Goal: Task Accomplishment & Management: Use online tool/utility

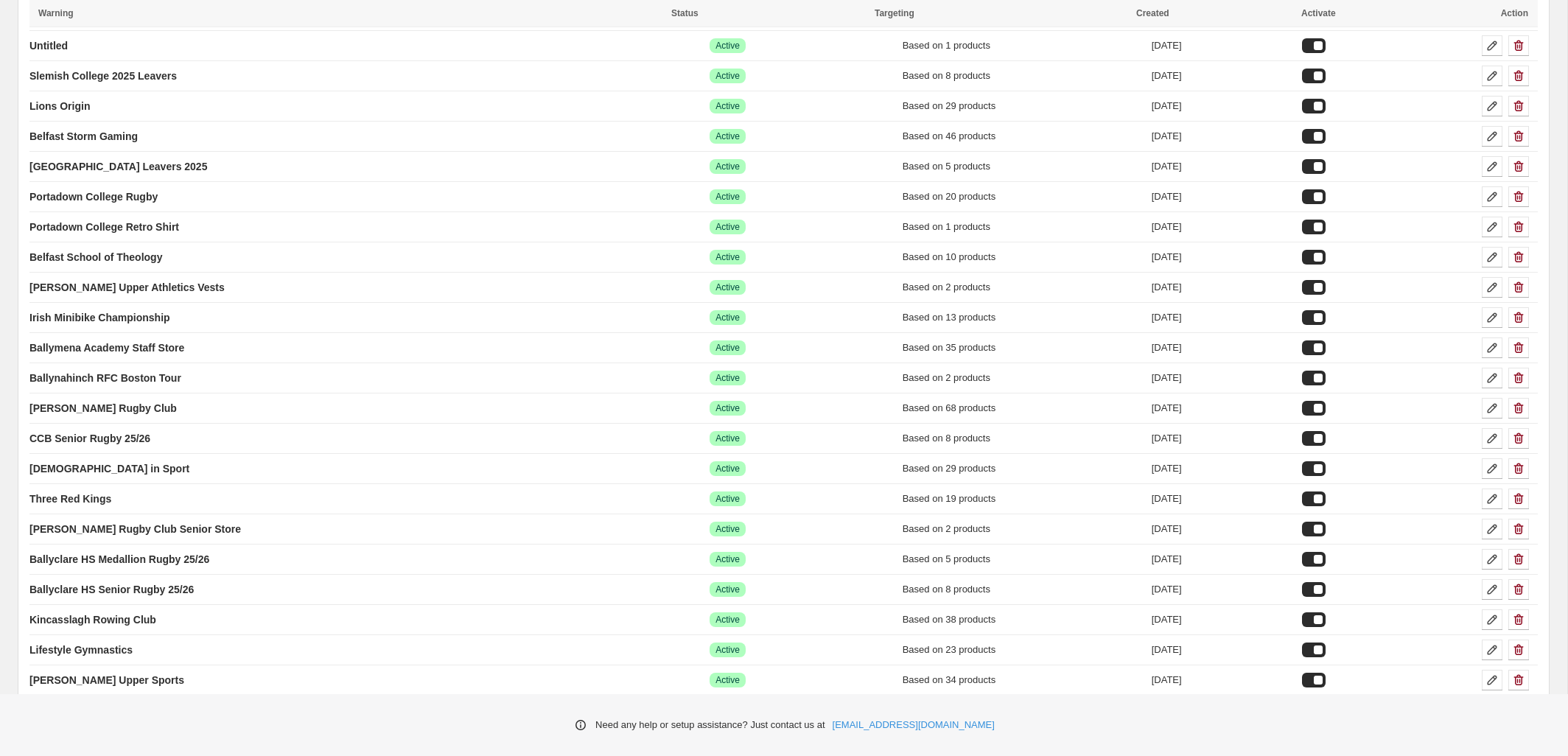
scroll to position [10621, 0]
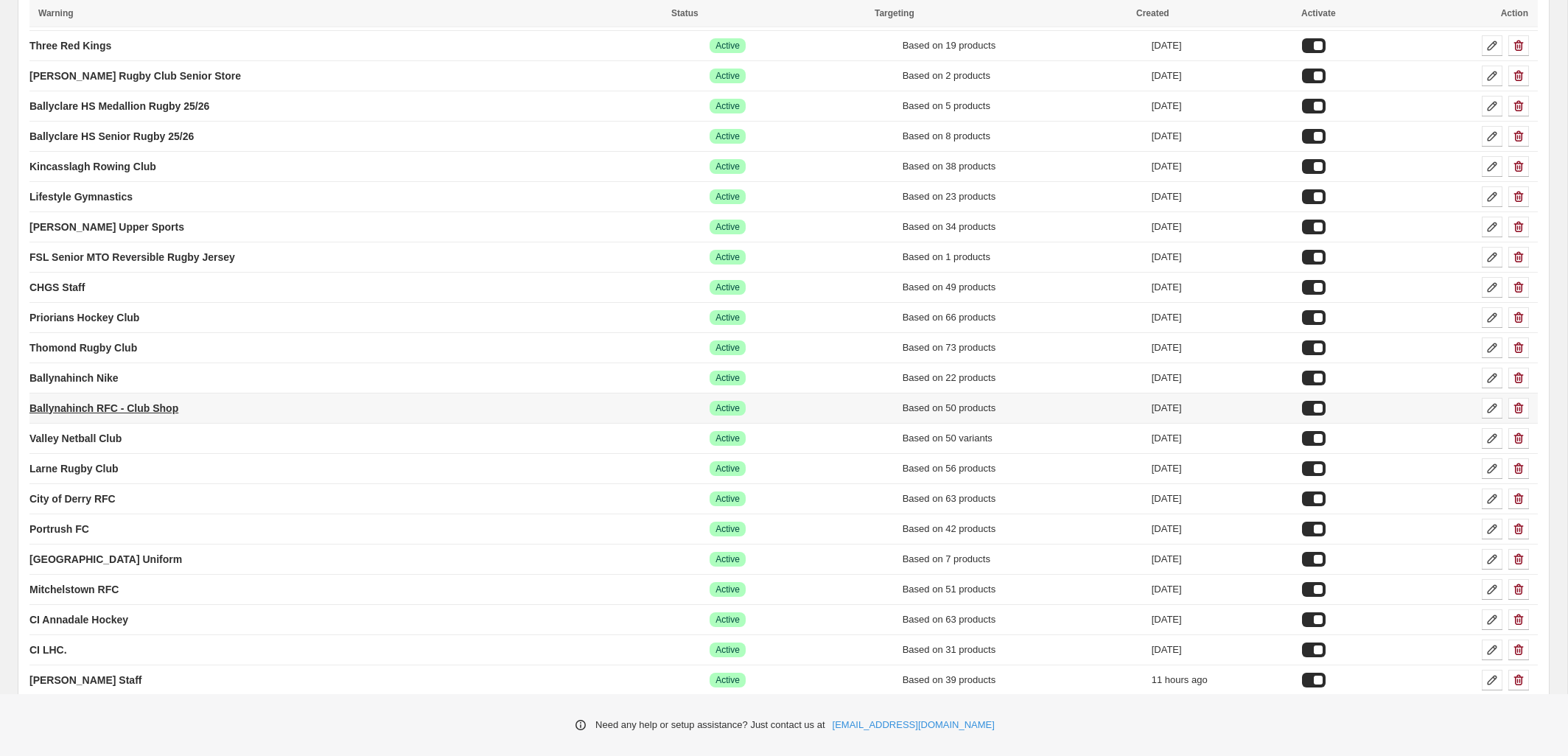
click at [163, 412] on p "Ballynahinch RFC - Club Shop" at bounding box center [104, 408] width 149 height 14
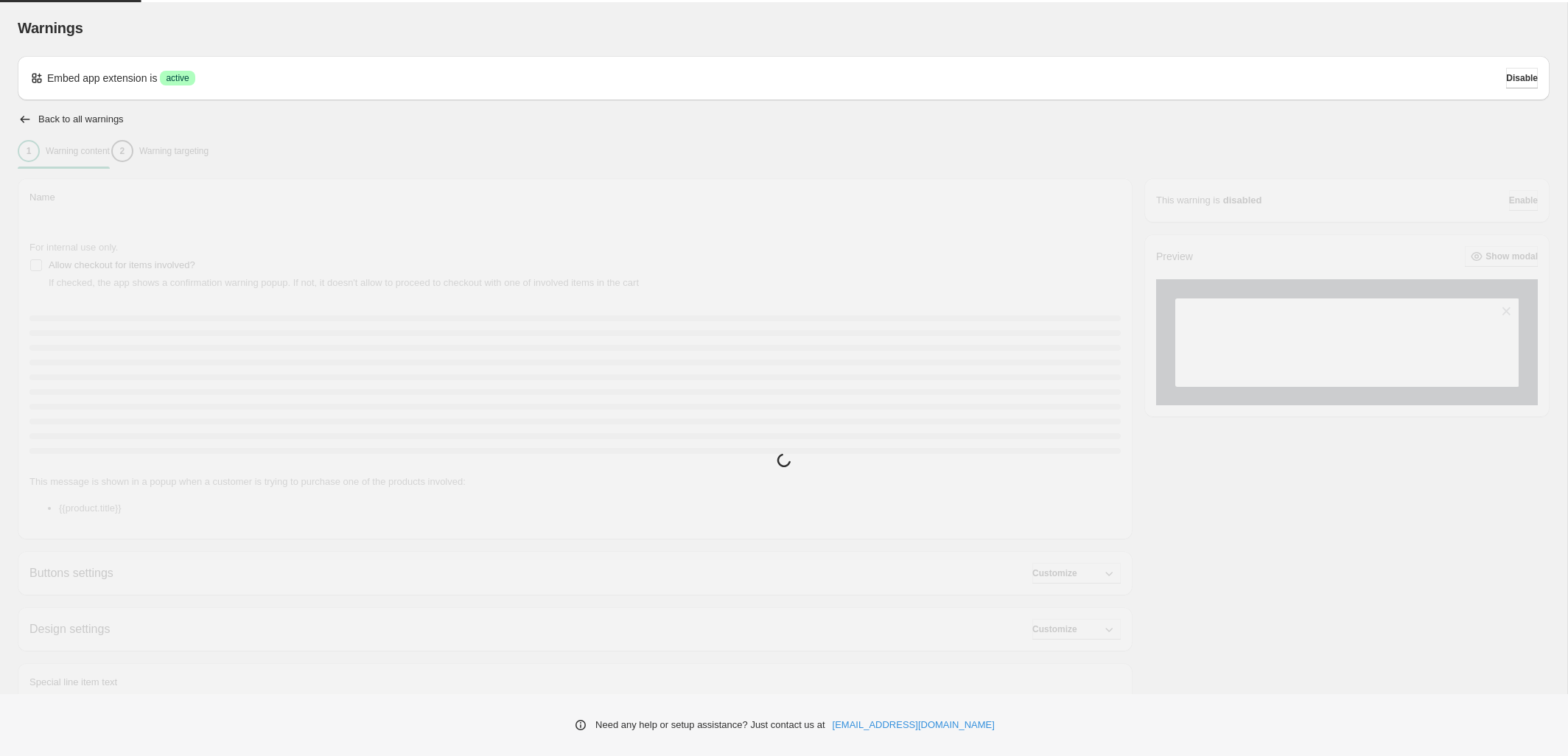
type input "**********"
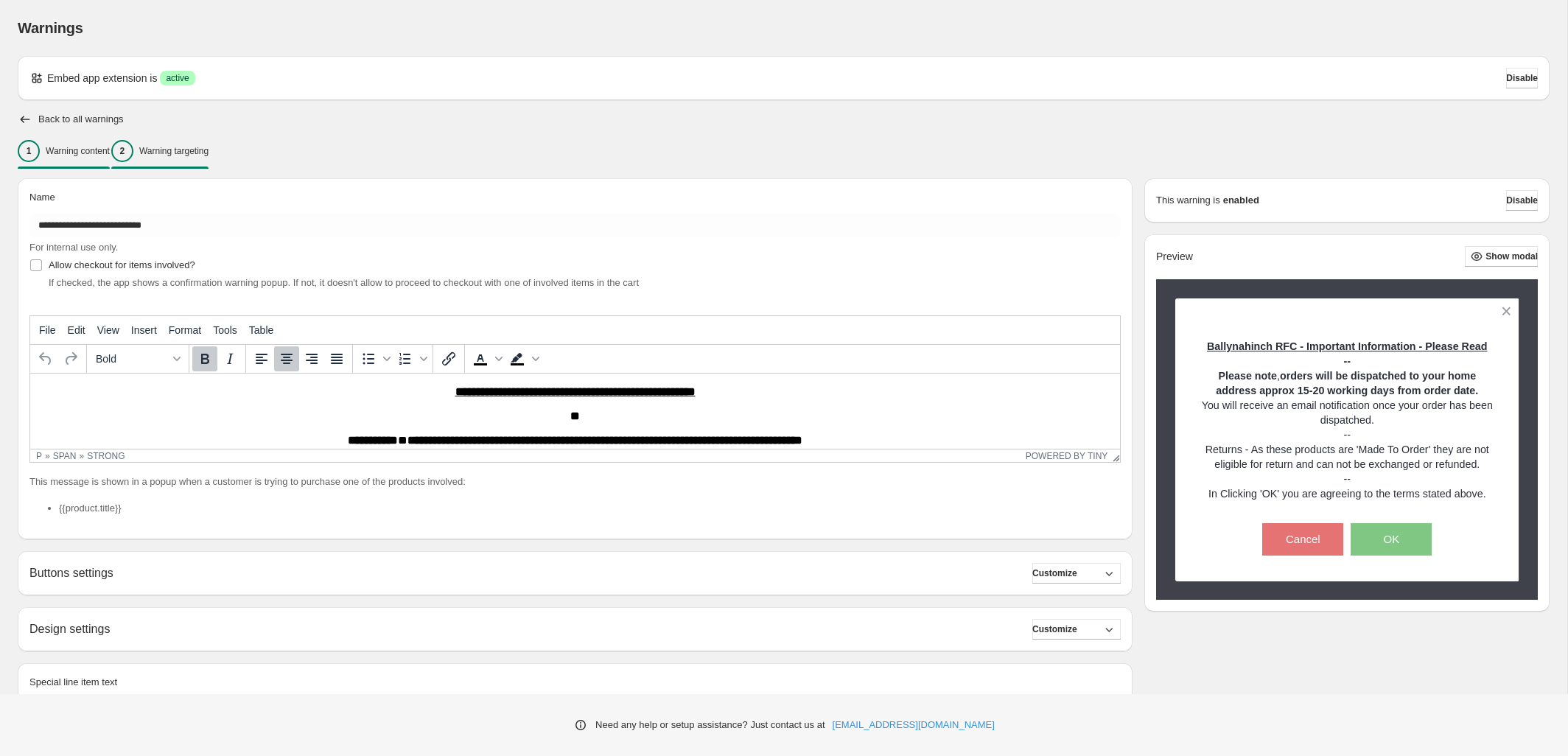
click at [208, 155] on p "Warning targeting" at bounding box center [173, 151] width 69 height 12
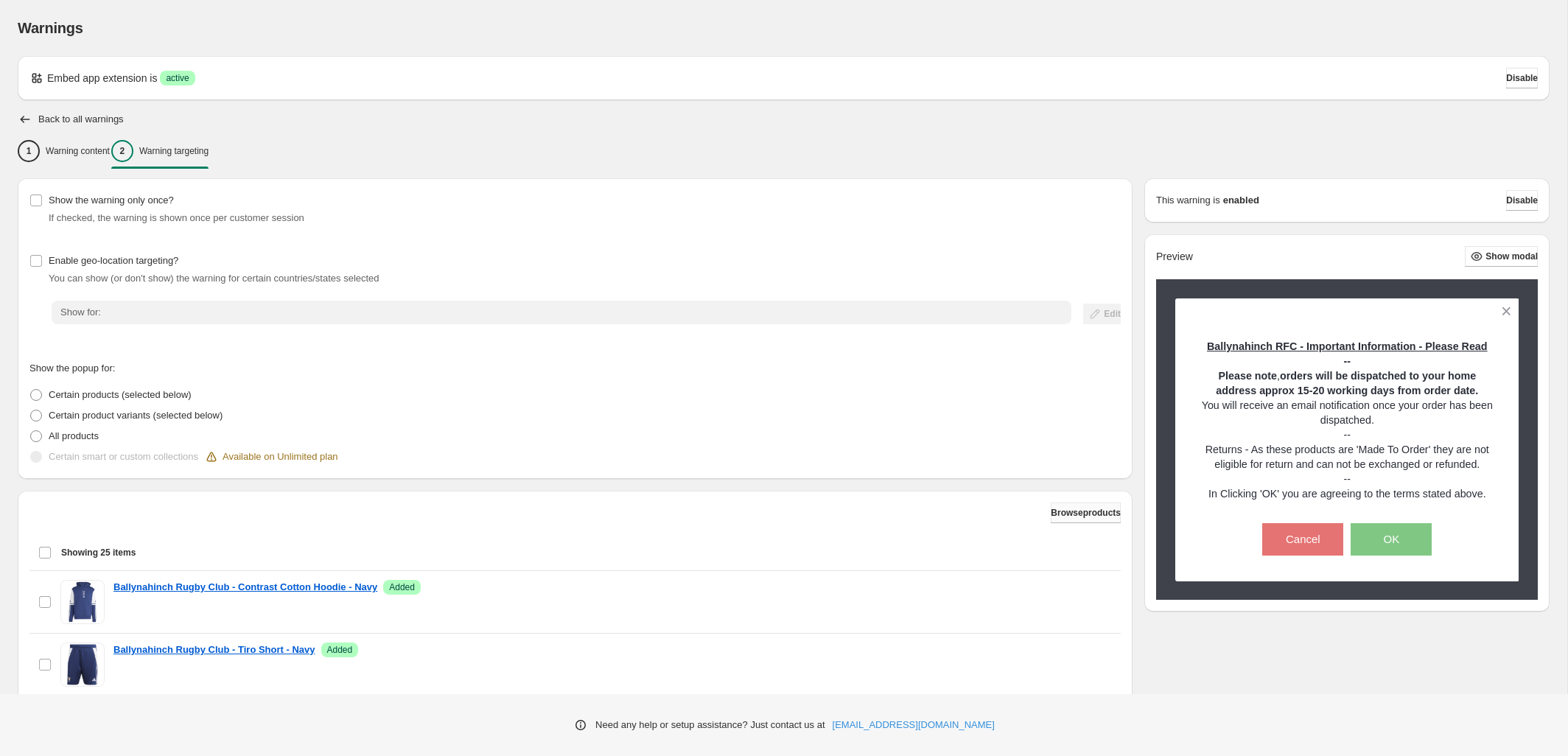
click at [1076, 507] on span "Browse products" at bounding box center [1086, 513] width 70 height 12
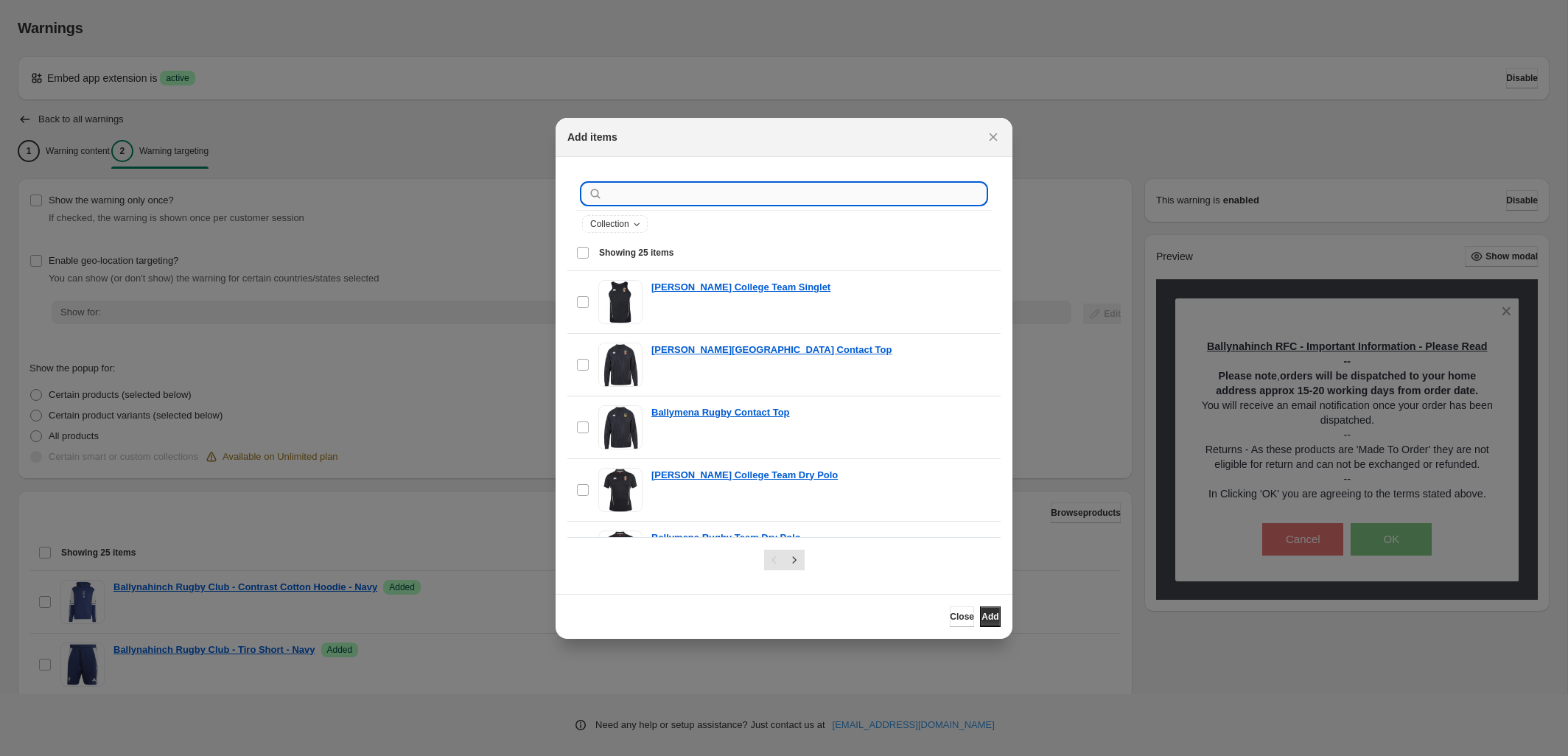
click at [719, 191] on input ":rco:" at bounding box center [796, 193] width 380 height 21
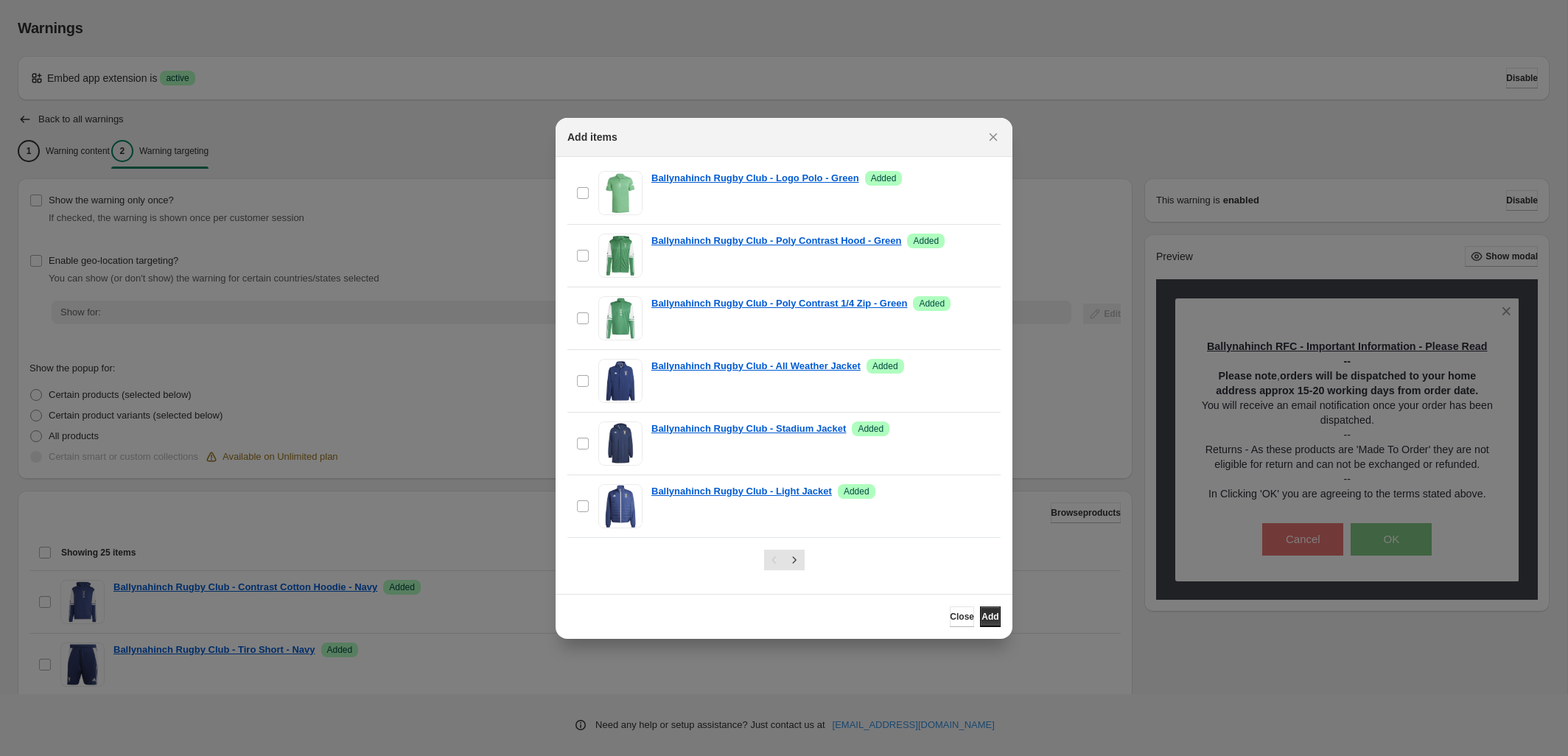
scroll to position [278, 0]
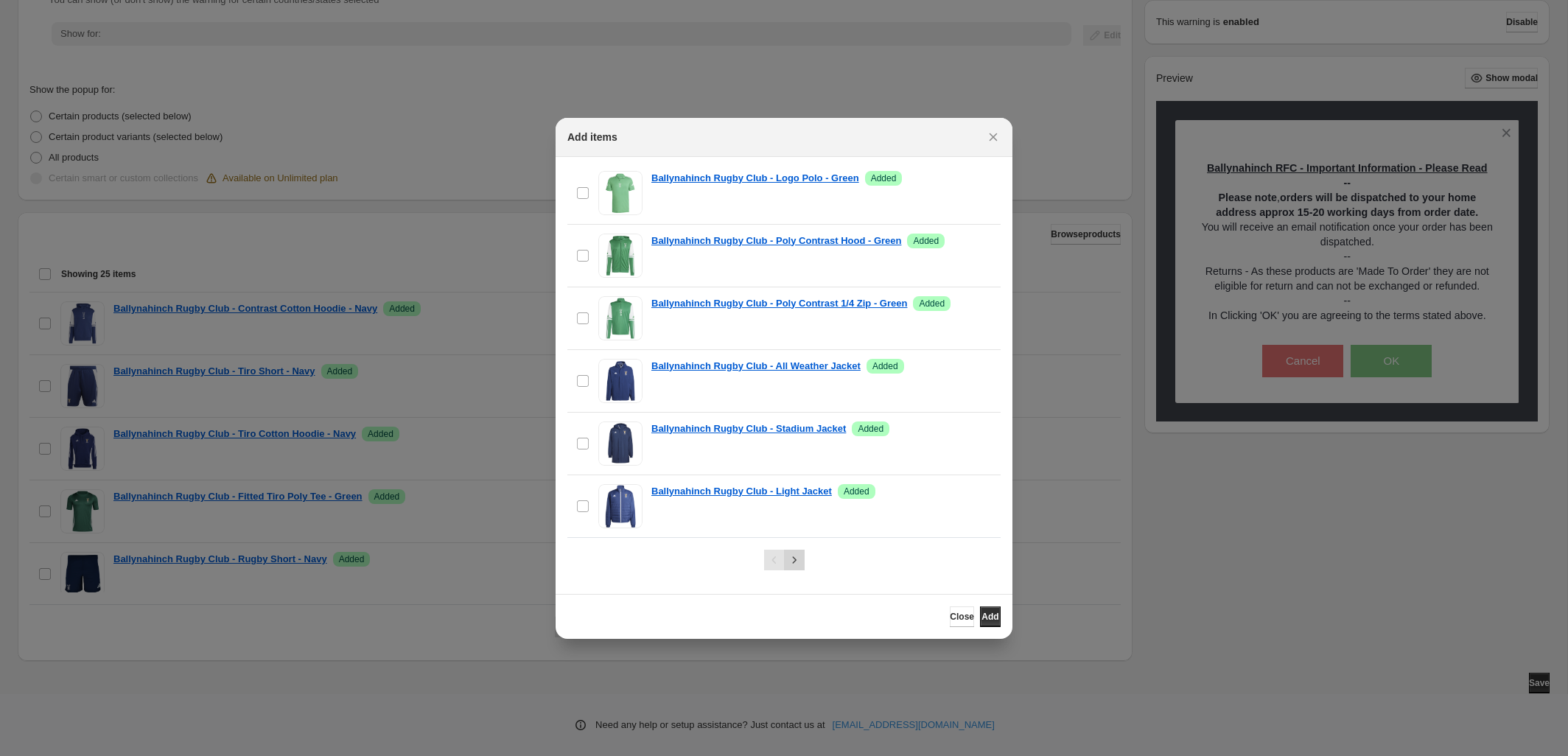
type input "**********"
click at [794, 555] on icon "Next" at bounding box center [794, 559] width 14 height 14
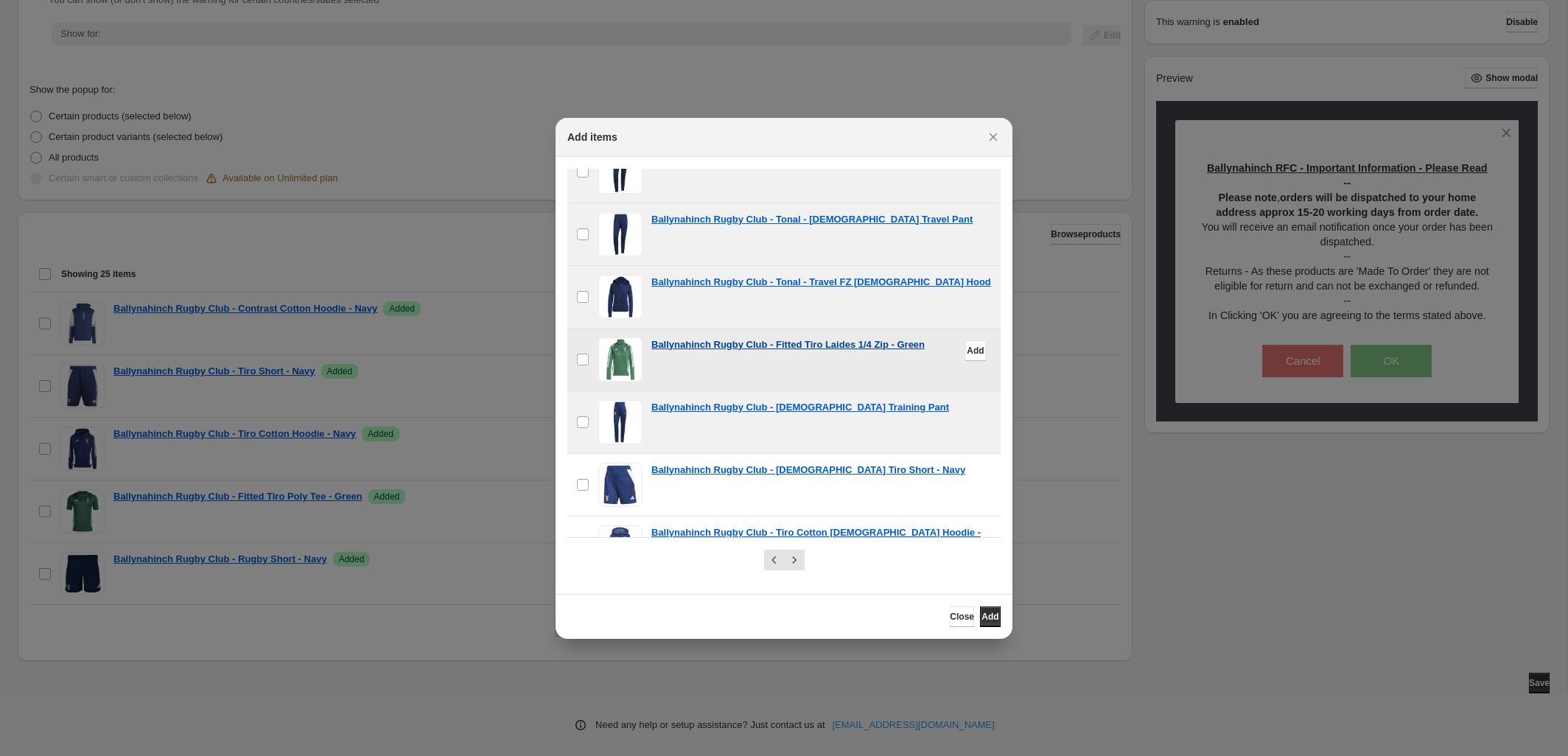
scroll to position [1299, 0]
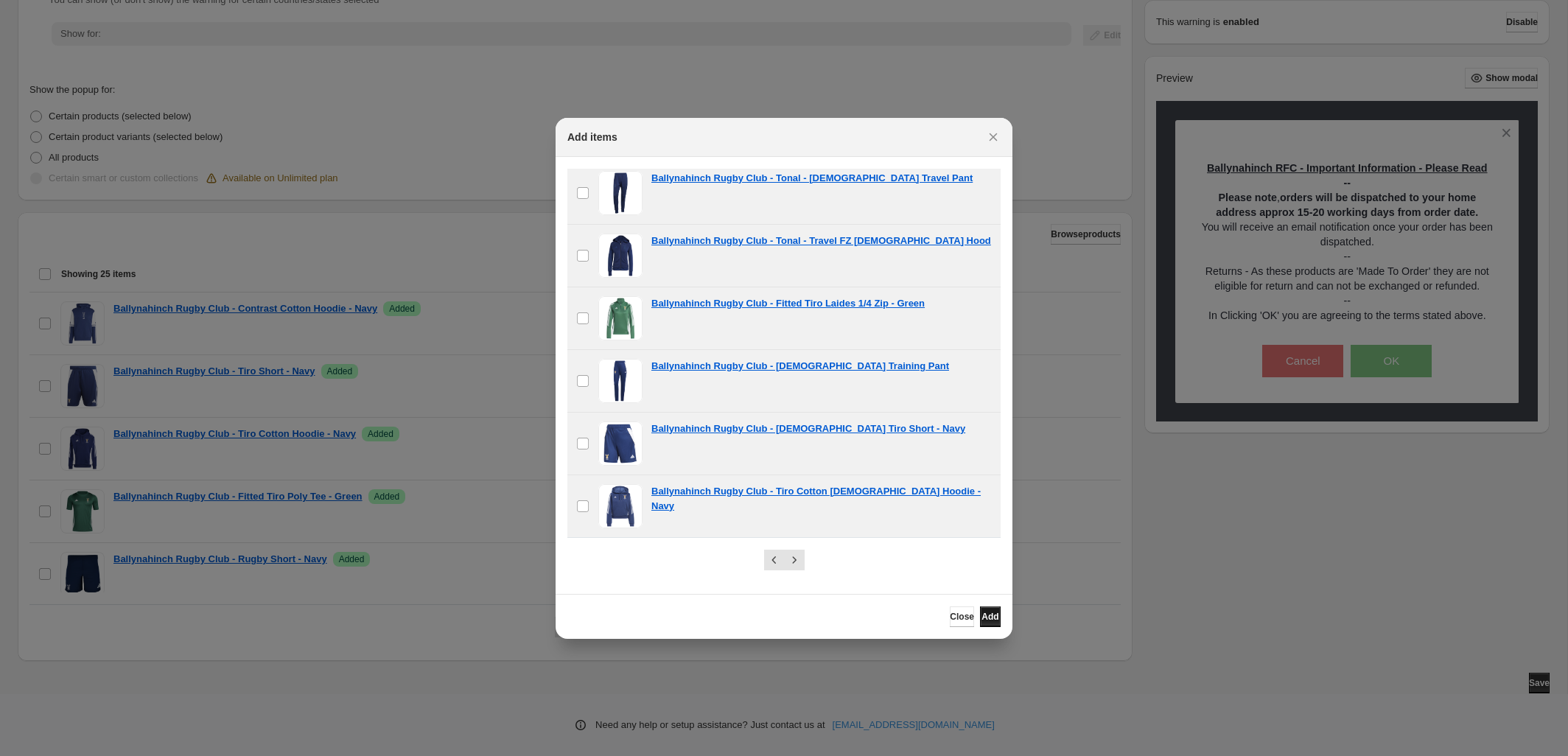
click at [984, 612] on span "Add" at bounding box center [990, 616] width 17 height 12
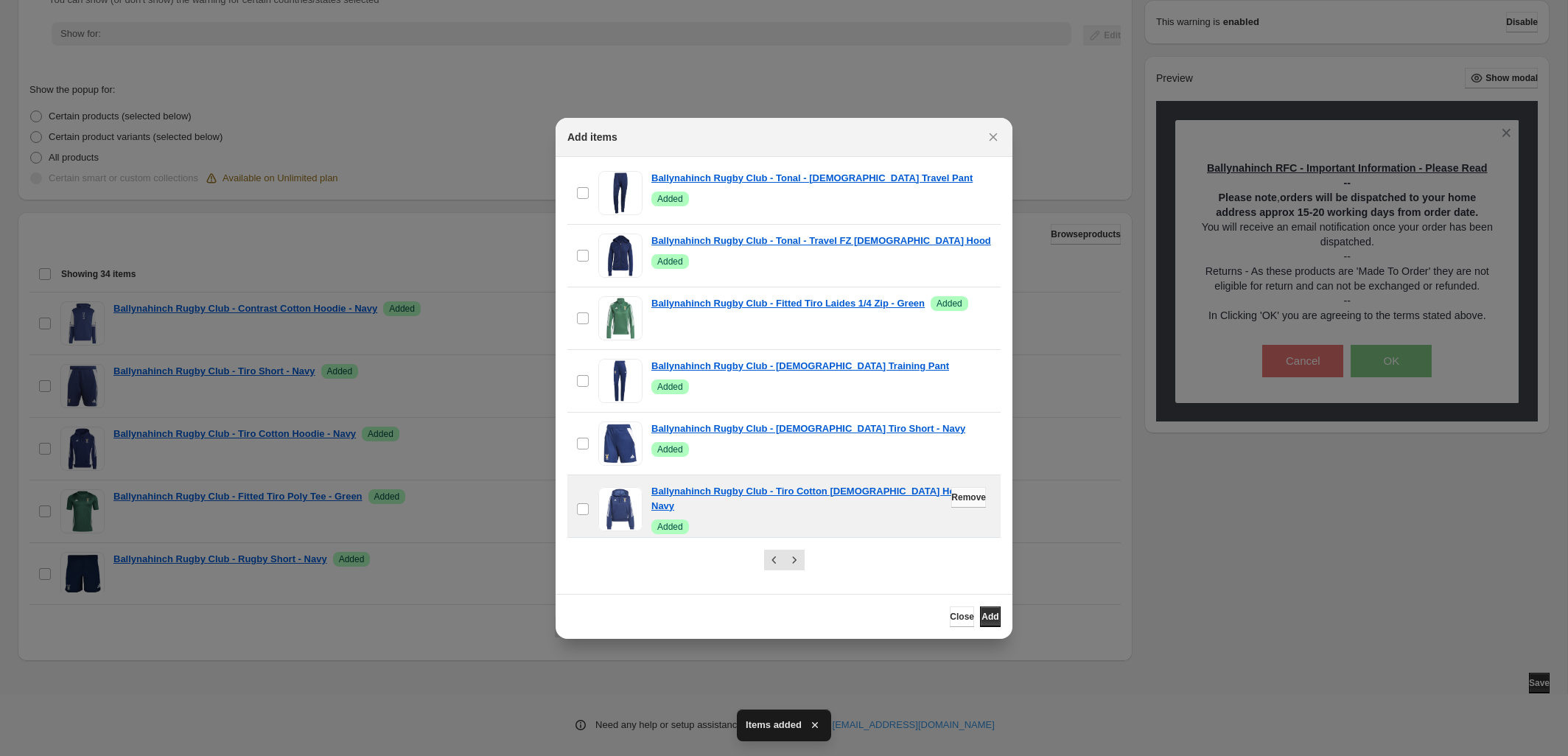
drag, startPoint x: 934, startPoint y: 614, endPoint x: 951, endPoint y: 616, distance: 17.1
click at [950, 614] on span "Close" at bounding box center [962, 616] width 24 height 12
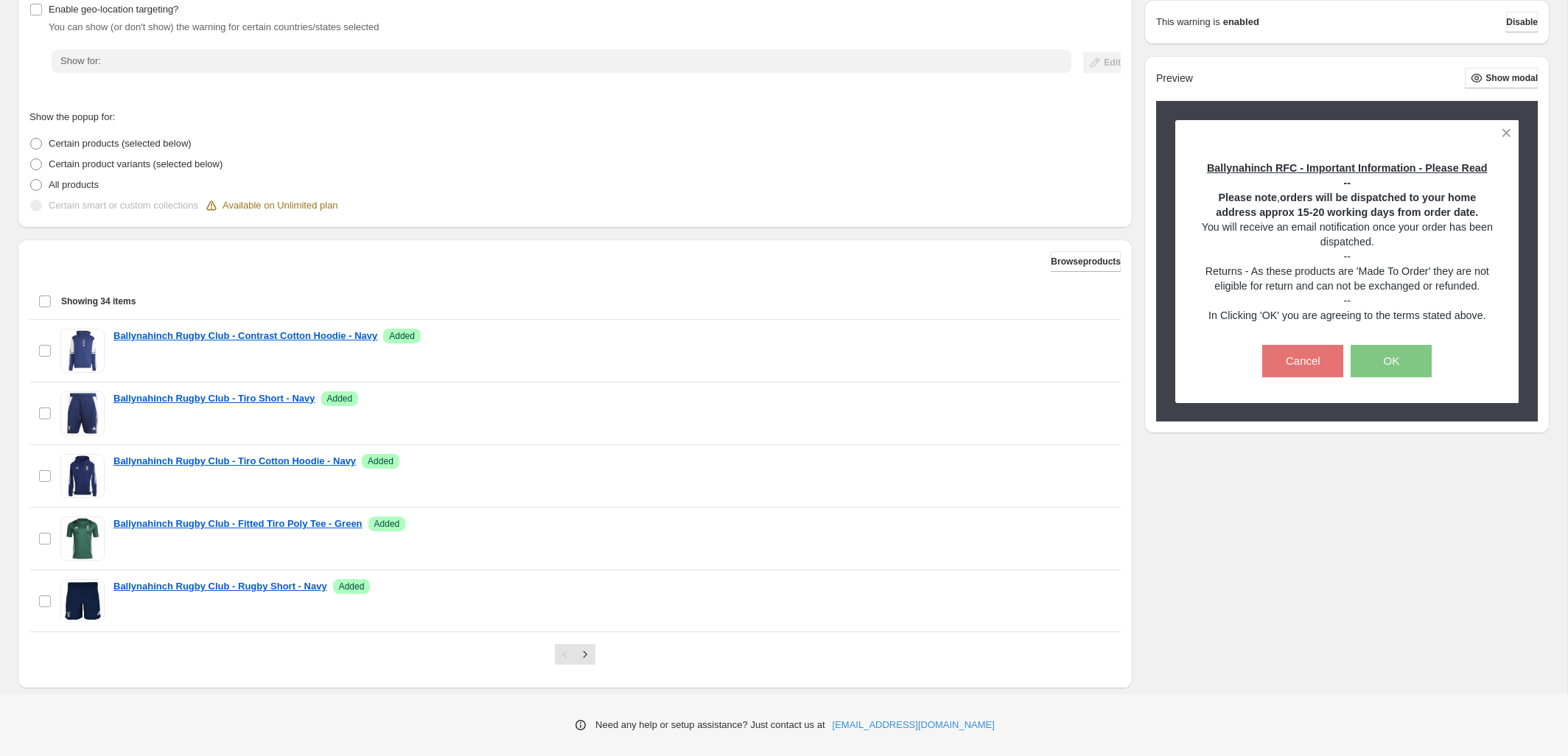
scroll to position [278, 0]
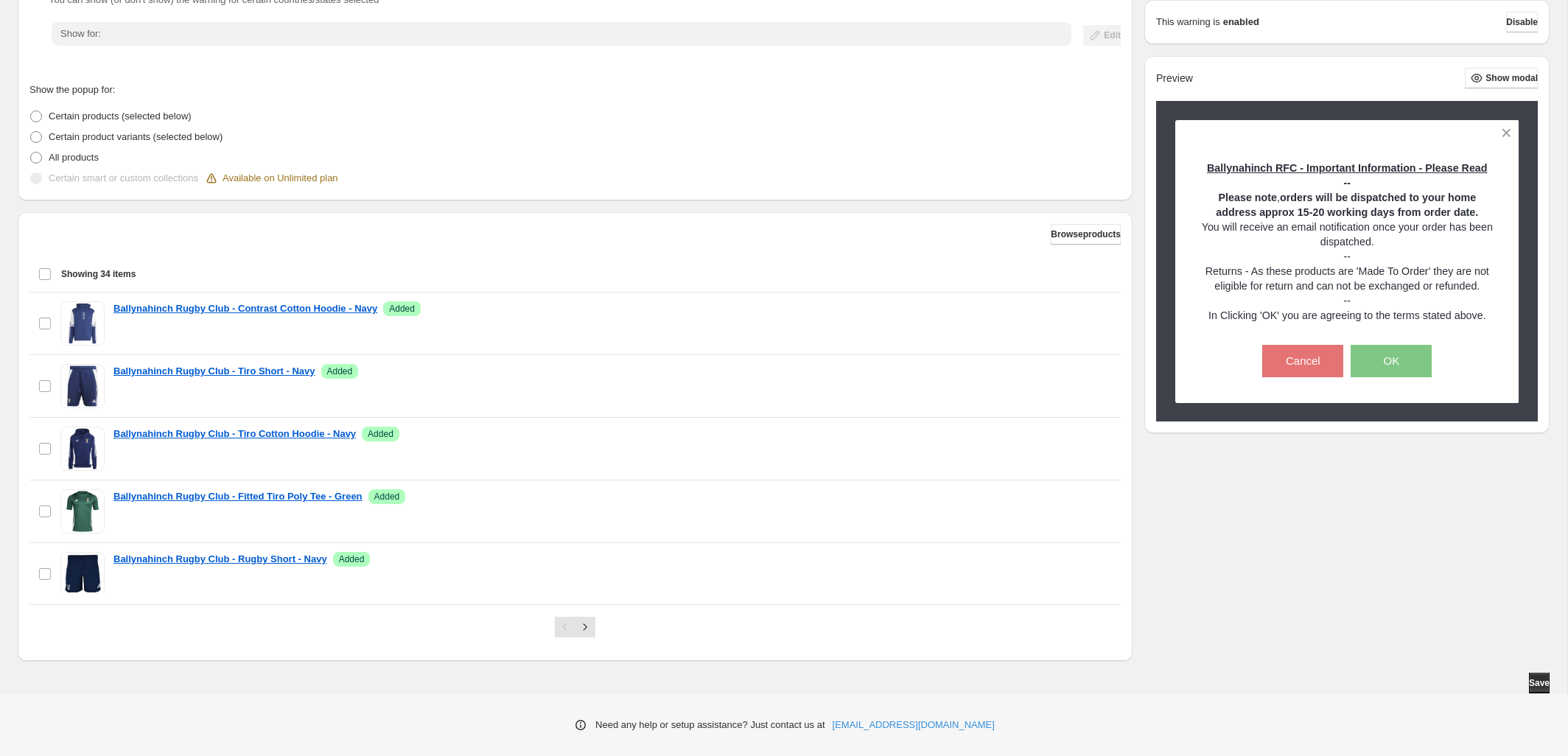
click at [1527, 694] on div "Need any help or setup assistance? Just contact us at [EMAIL_ADDRESS][DOMAIN_NA…" at bounding box center [784, 725] width 1568 height 62
click at [1529, 689] on button "Save" at bounding box center [1539, 682] width 21 height 21
